Goal: Transaction & Acquisition: Book appointment/travel/reservation

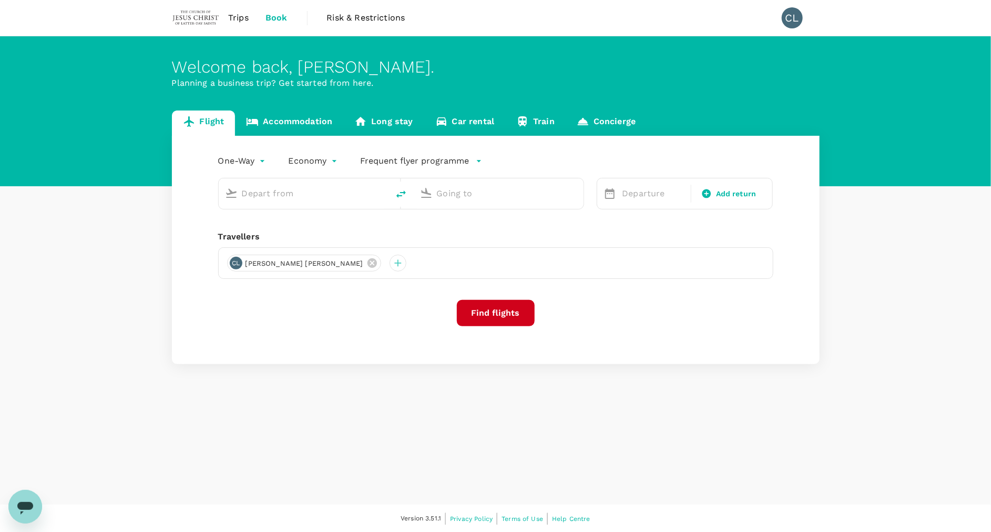
type input "roundtrip"
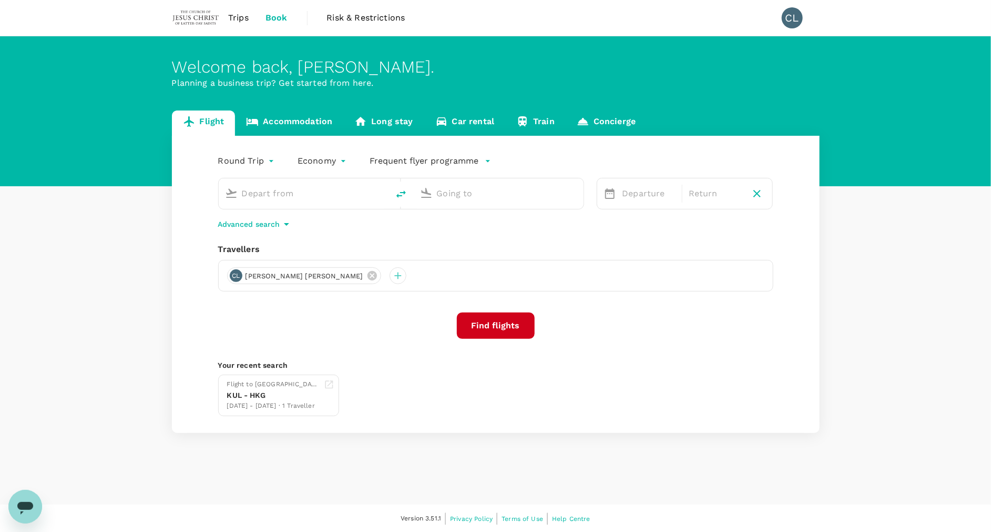
type input "Kuala Lumpur Intl (KUL)"
type input "Phnom Penh Intl (PNH)"
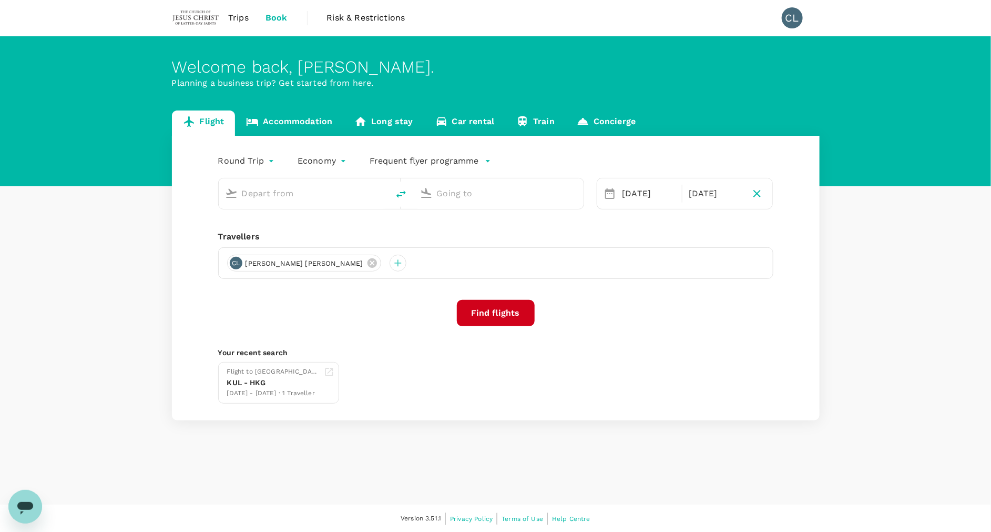
type input "Kuala Lumpur Intl (KUL)"
type input "Phnom Penh Intl (PNH)"
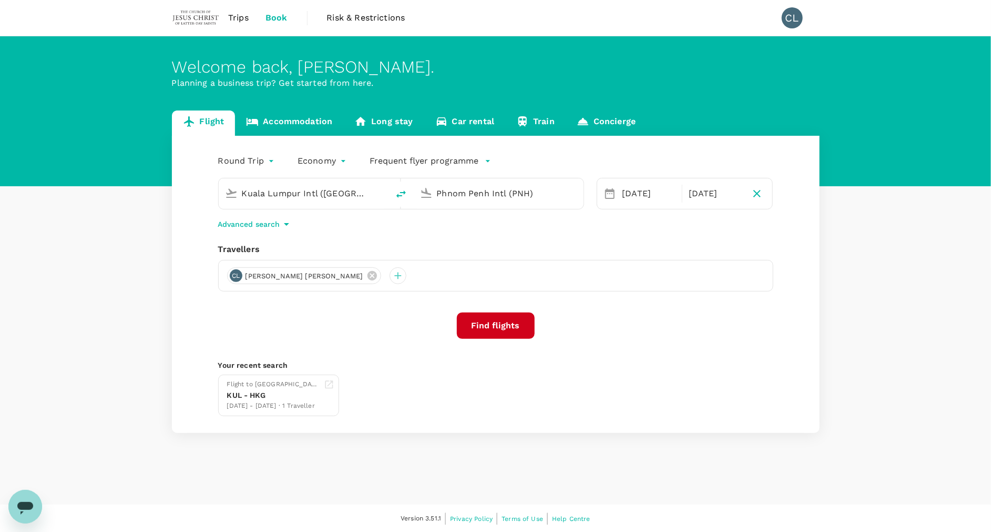
click at [245, 17] on span "Trips" at bounding box center [238, 18] width 21 height 13
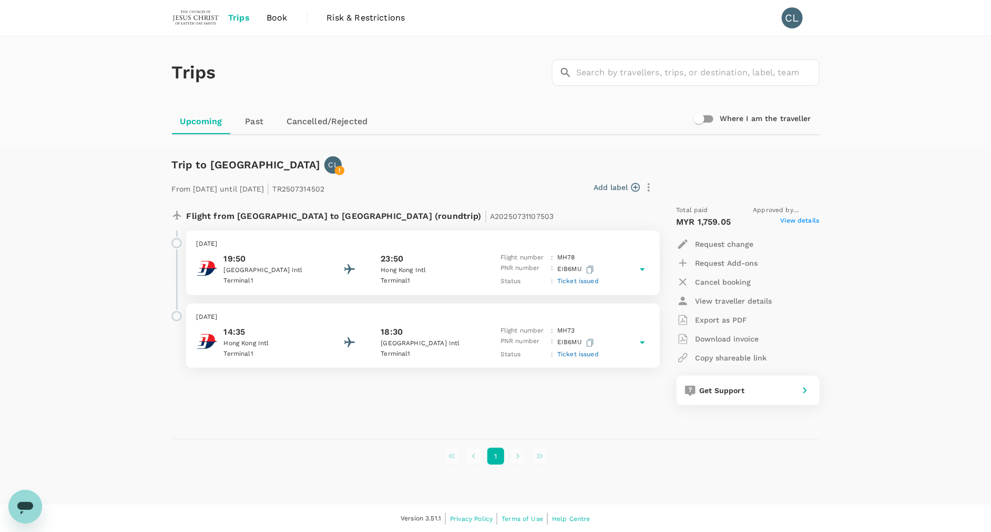
click at [236, 16] on span "Trips" at bounding box center [239, 18] width 22 height 13
click at [238, 19] on span "Trips" at bounding box center [239, 18] width 22 height 13
click at [283, 14] on span "Book" at bounding box center [277, 18] width 21 height 13
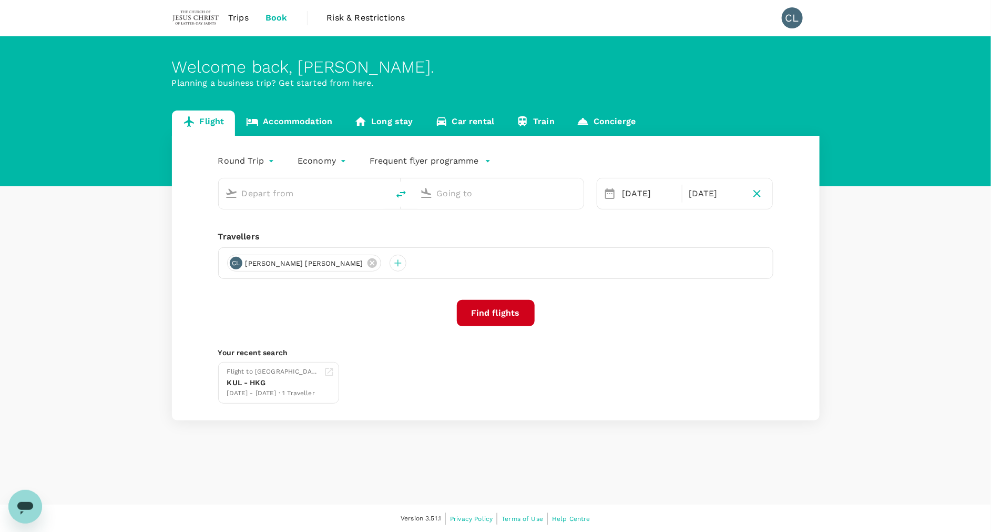
type input "Kuala Lumpur Intl (KUL)"
type input "Phnom Penh Intl (PNH)"
type input "Kuala Lumpur Intl (KUL)"
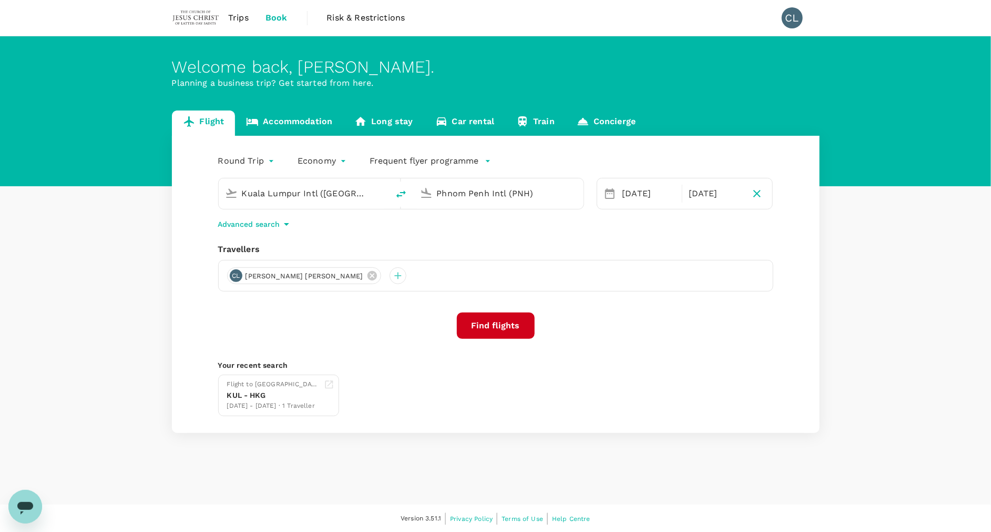
click at [450, 196] on input "Phnom Penh Intl (PNH)" at bounding box center [499, 193] width 125 height 16
click at [467, 215] on p "Jakarta, Indonesia" at bounding box center [514, 214] width 210 height 11
click at [559, 191] on input "Jakarta, Indonesia (any)" at bounding box center [499, 193] width 125 height 16
click at [506, 197] on input "Jakarta, Indonesia (any)" at bounding box center [499, 193] width 125 height 16
drag, startPoint x: 517, startPoint y: 193, endPoint x: 584, endPoint y: 194, distance: 66.8
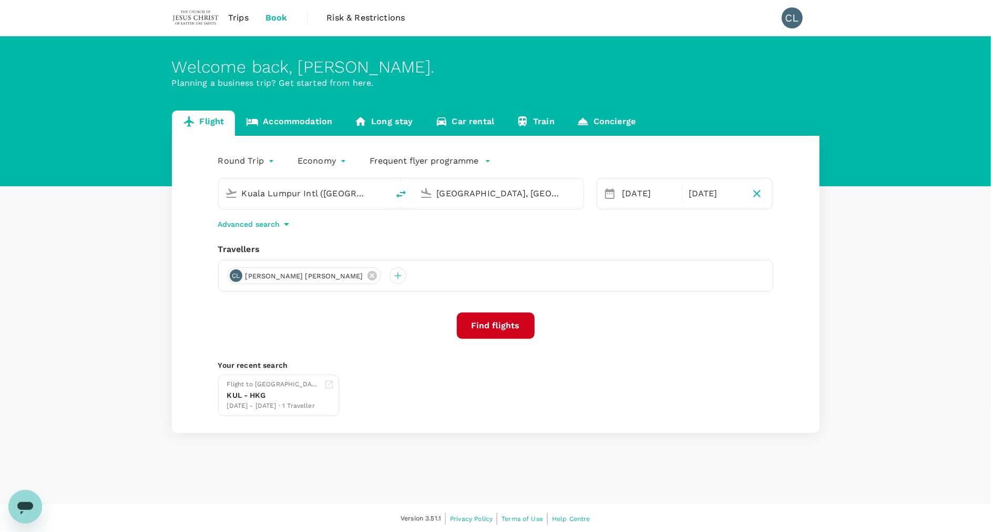
click at [584, 194] on div "Kuala Lumpur Intl (KUL) Jakarta, Indonesia (any) 12 Oct 18 Oct" at bounding box center [490, 187] width 568 height 44
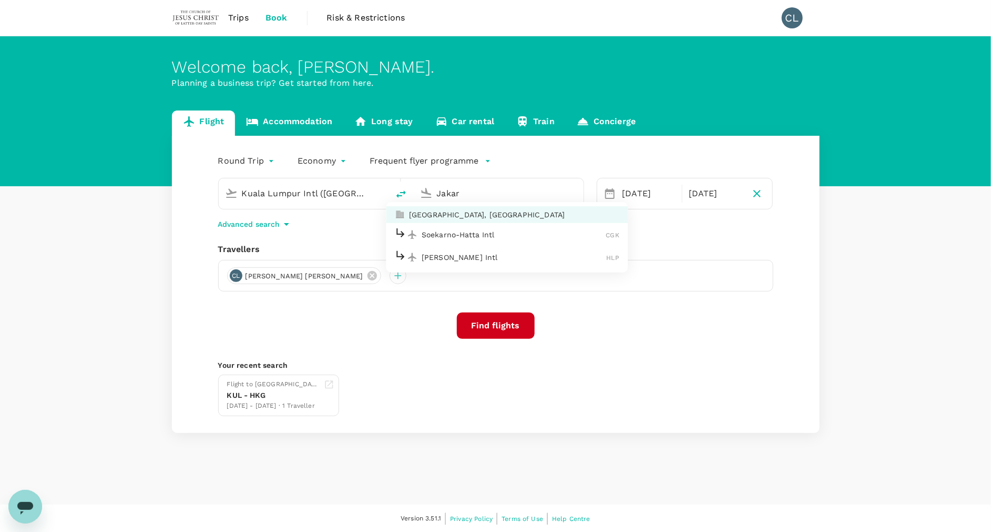
type input "Jakarta, Indonesia (any)"
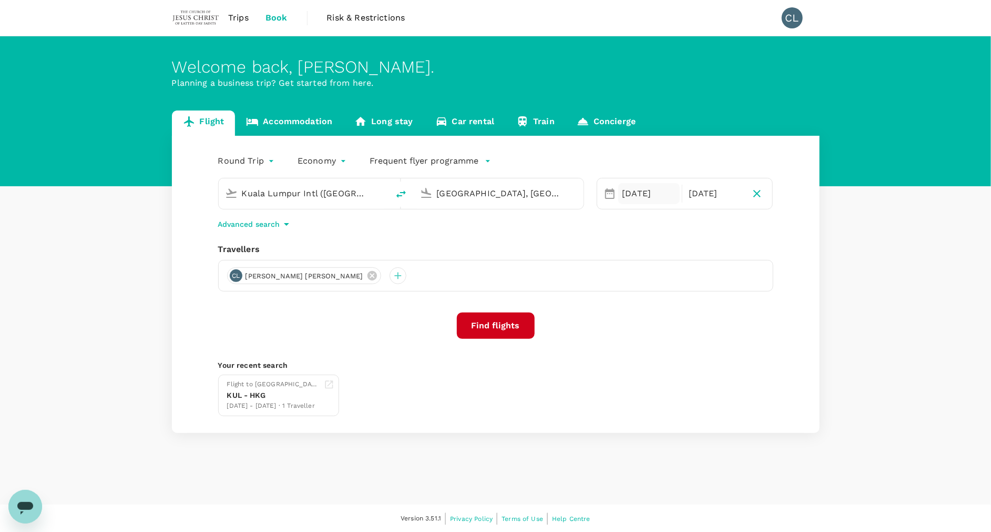
click at [655, 199] on div "[DATE]" at bounding box center [649, 193] width 62 height 21
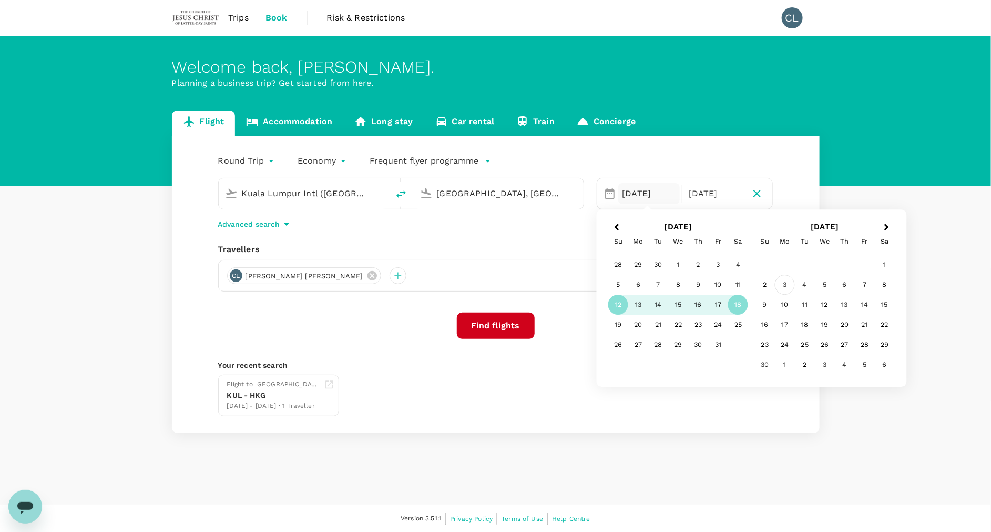
click at [783, 290] on div "3" at bounding box center [785, 285] width 20 height 20
